Goal: Task Accomplishment & Management: Complete application form

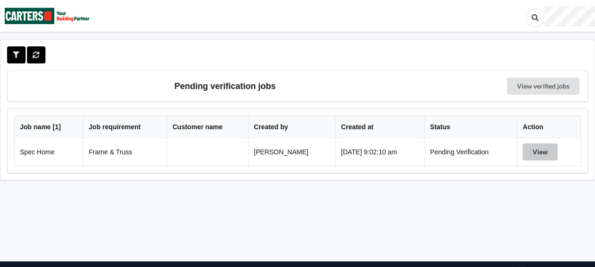
click at [539, 151] on button "View" at bounding box center [540, 152] width 35 height 17
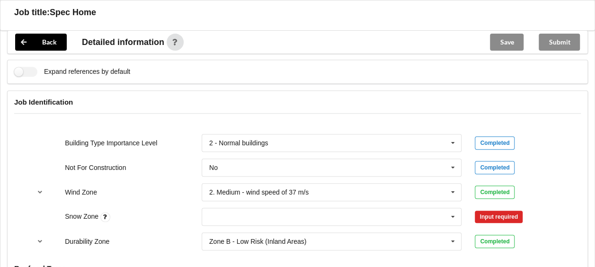
scroll to position [399, 0]
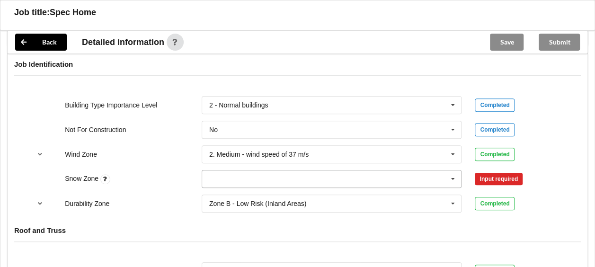
click at [455, 176] on icon at bounding box center [453, 180] width 14 height 18
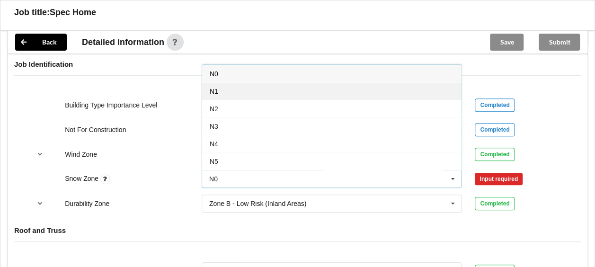
click at [275, 90] on div "N1" at bounding box center [332, 91] width 260 height 18
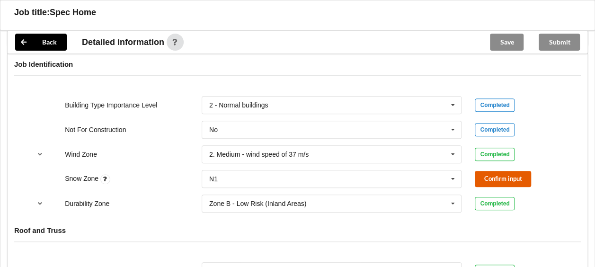
click at [505, 179] on button "Confirm input" at bounding box center [503, 179] width 56 height 16
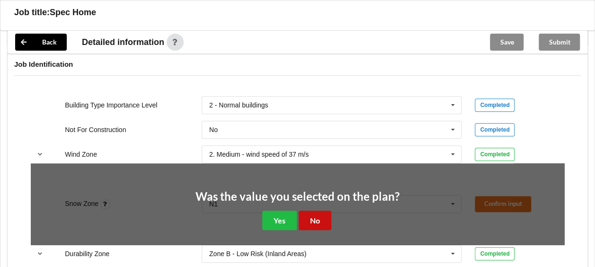
click at [312, 216] on button "No" at bounding box center [315, 220] width 33 height 19
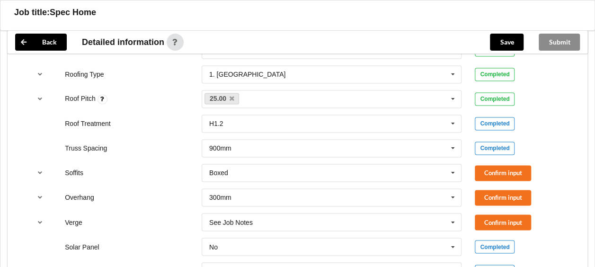
scroll to position [695, 0]
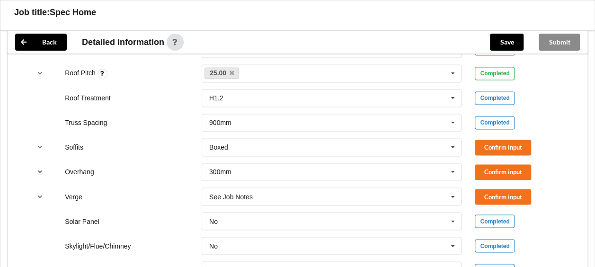
click at [551, 215] on div "Completed" at bounding box center [520, 221] width 90 height 13
click at [496, 143] on button "Confirm input" at bounding box center [503, 148] width 56 height 16
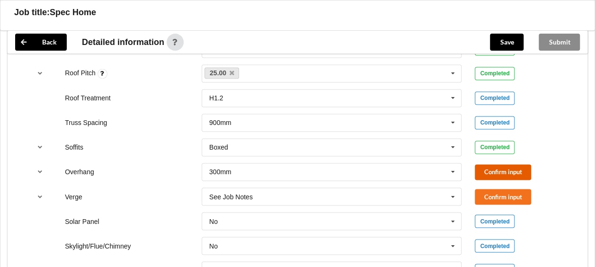
click at [491, 169] on button "Confirm input" at bounding box center [503, 172] width 56 height 16
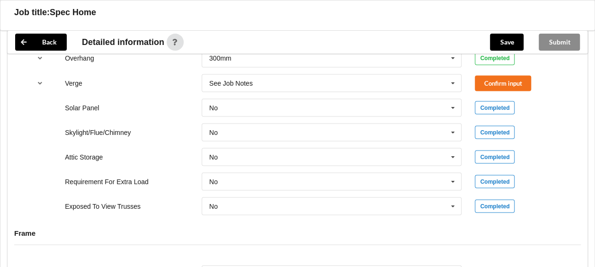
scroll to position [801, 0]
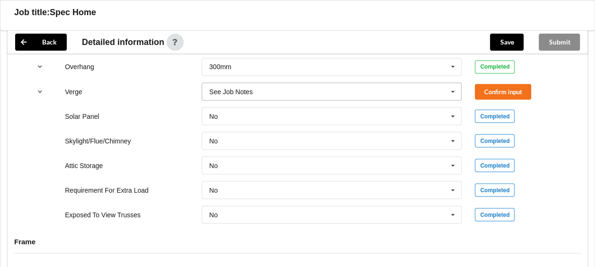
click at [454, 85] on icon at bounding box center [453, 92] width 14 height 18
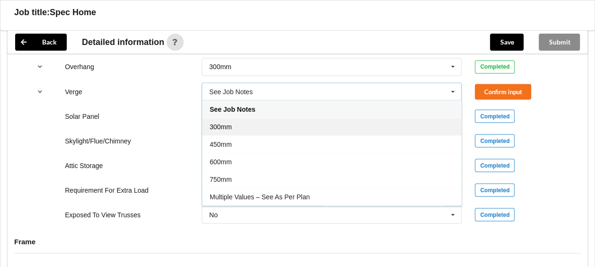
click at [265, 125] on div "300mm" at bounding box center [332, 126] width 260 height 18
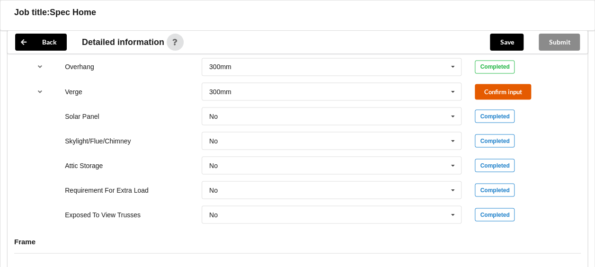
click at [500, 89] on button "Confirm input" at bounding box center [503, 92] width 56 height 16
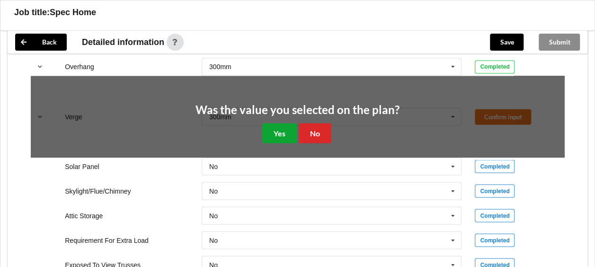
click at [280, 131] on button "Yes" at bounding box center [279, 132] width 35 height 19
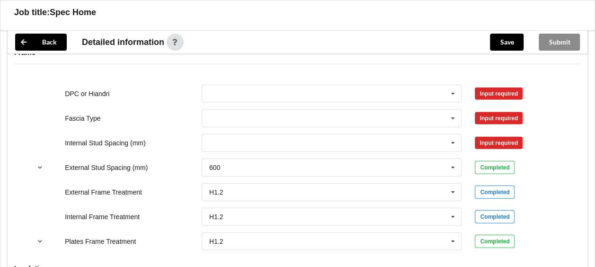
scroll to position [990, 0]
click at [455, 89] on icon at bounding box center [453, 94] width 14 height 18
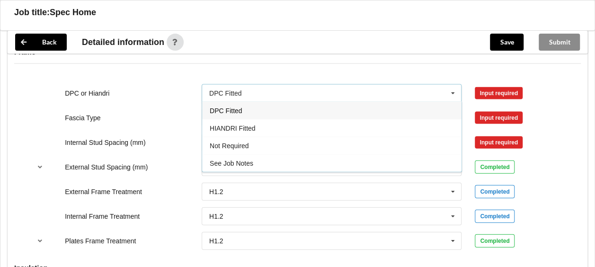
click at [353, 108] on div "DPC Fitted" at bounding box center [332, 111] width 260 height 18
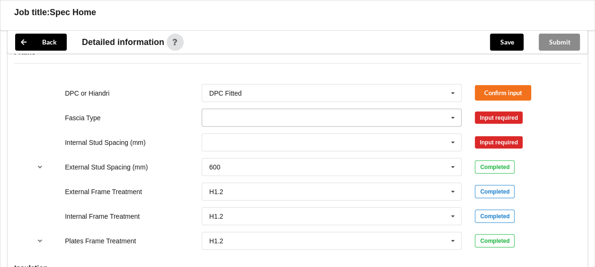
click at [453, 112] on icon at bounding box center [453, 118] width 14 height 18
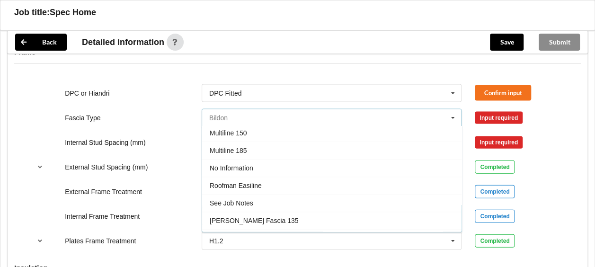
scroll to position [284, 0]
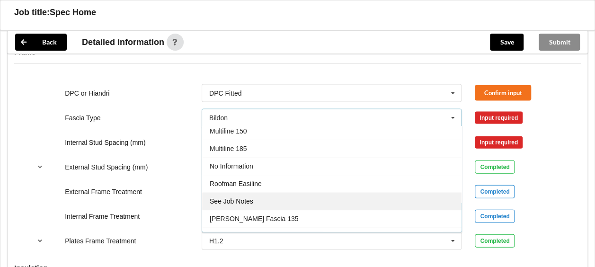
click at [282, 198] on div "See Job Notes" at bounding box center [332, 202] width 260 height 18
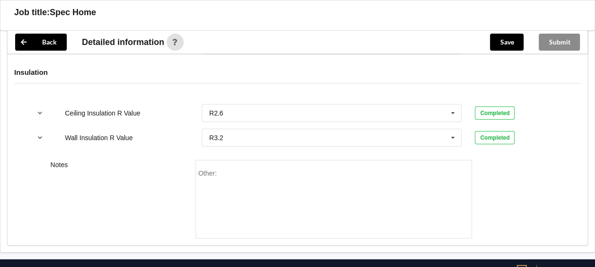
scroll to position [1222, 0]
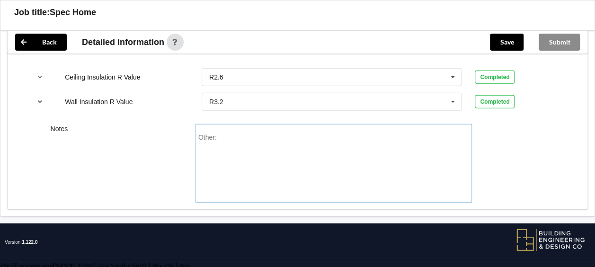
click at [223, 135] on div "Other:" at bounding box center [333, 167] width 271 height 66
click at [252, 134] on div "Gascia is BBGC 175mm" at bounding box center [255, 138] width 72 height 8
drag, startPoint x: 219, startPoint y: 133, endPoint x: 224, endPoint y: 135, distance: 5.5
click at [224, 135] on div "Gascia is BGC 175mm" at bounding box center [252, 138] width 67 height 8
click at [289, 134] on div "Other: Fascia is BGC 175mm" at bounding box center [333, 167] width 271 height 66
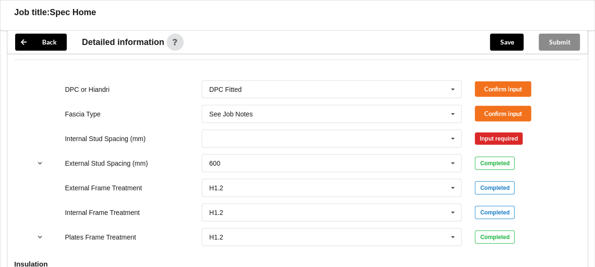
scroll to position [985, 0]
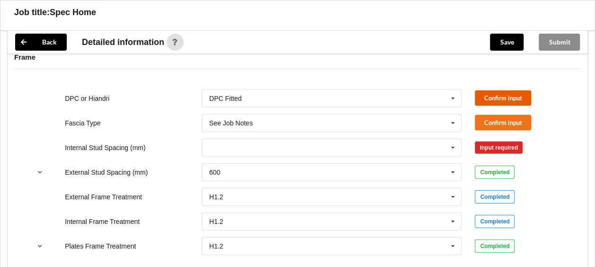
click at [501, 93] on button "Confirm input" at bounding box center [503, 98] width 56 height 16
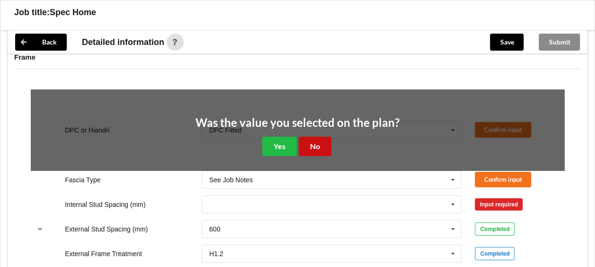
click at [314, 142] on button "No" at bounding box center [315, 146] width 33 height 19
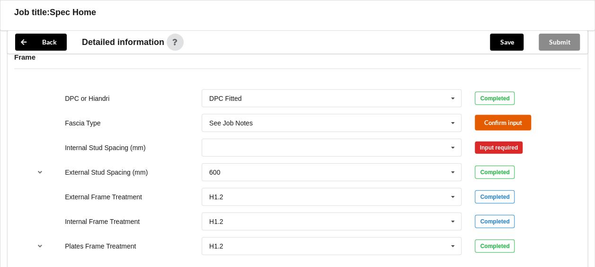
click at [502, 121] on button "Confirm input" at bounding box center [503, 123] width 56 height 16
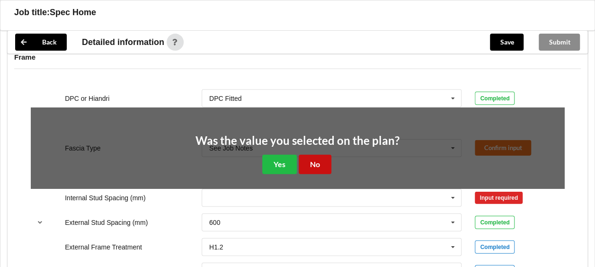
click at [312, 160] on button "No" at bounding box center [315, 164] width 33 height 19
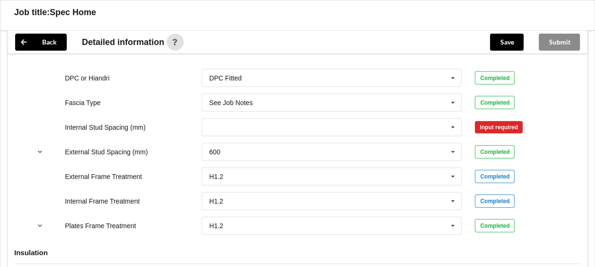
scroll to position [1053, 0]
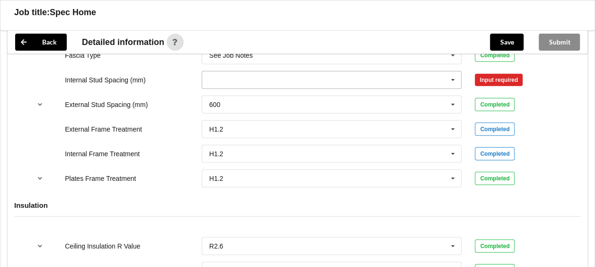
click at [455, 75] on icon at bounding box center [453, 81] width 14 height 18
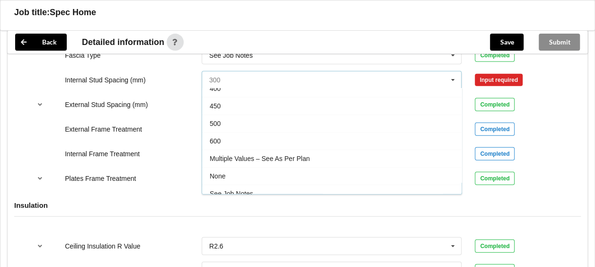
scroll to position [33, 0]
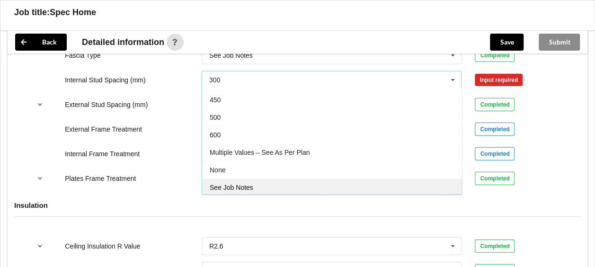
click at [260, 185] on div "See Job Notes" at bounding box center [332, 188] width 260 height 18
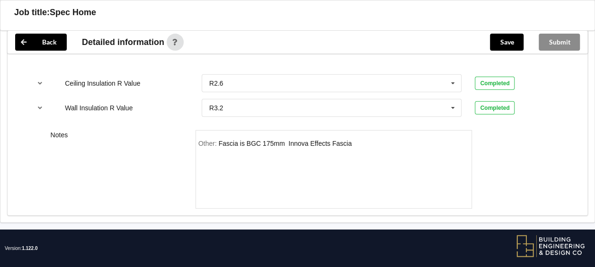
scroll to position [1222, 0]
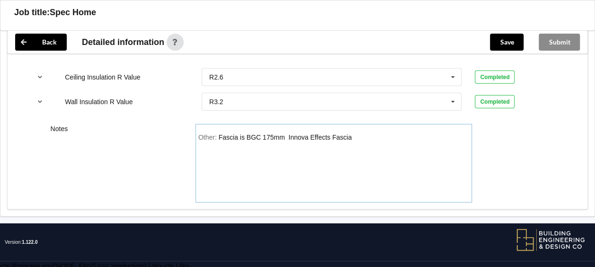
click at [358, 134] on div "Other: Fascia is BGC 175mm Innova Effects Fascia" at bounding box center [333, 167] width 271 height 66
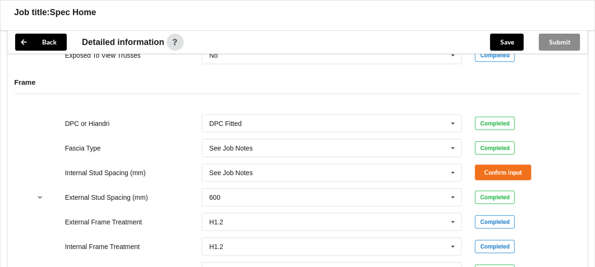
scroll to position [941, 0]
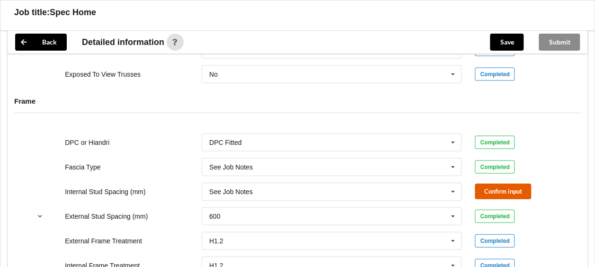
click at [507, 189] on button "Confirm input" at bounding box center [503, 192] width 56 height 16
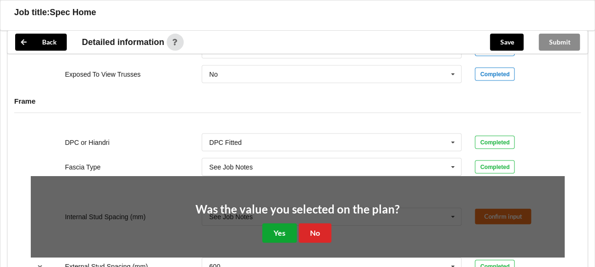
click at [276, 229] on button "Yes" at bounding box center [279, 233] width 35 height 19
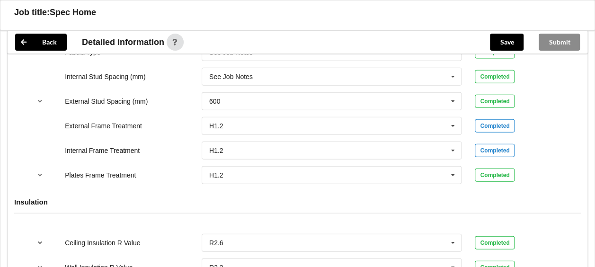
scroll to position [1222, 0]
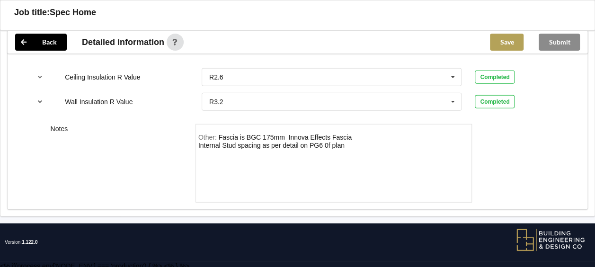
click at [514, 43] on button "Save" at bounding box center [507, 42] width 34 height 17
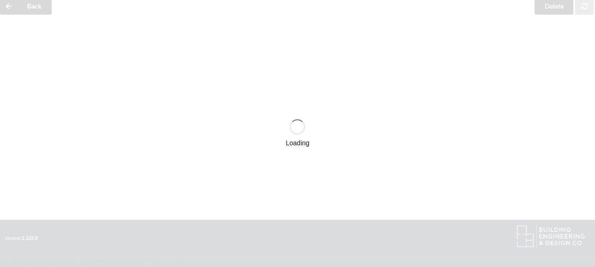
scroll to position [42, 0]
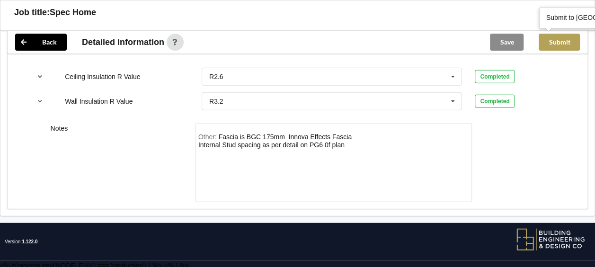
click at [554, 41] on button "Submit" at bounding box center [559, 42] width 41 height 17
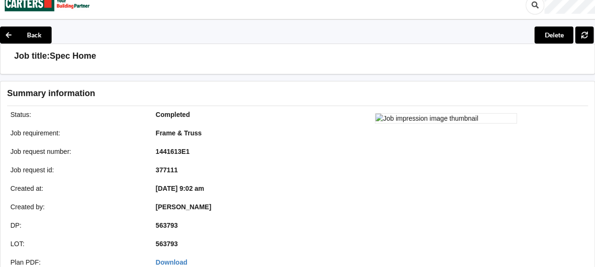
scroll to position [0, 0]
